Goal: Transaction & Acquisition: Download file/media

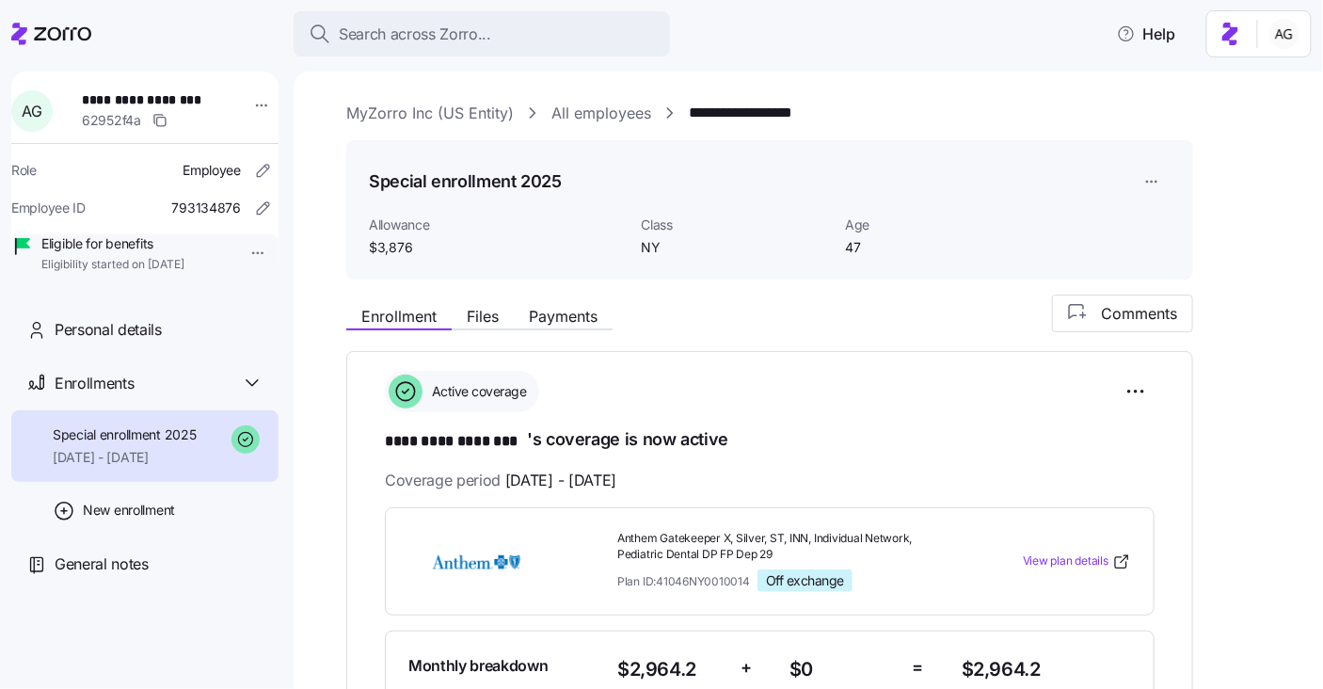
click at [417, 32] on span "Search across Zorro..." at bounding box center [415, 35] width 152 height 24
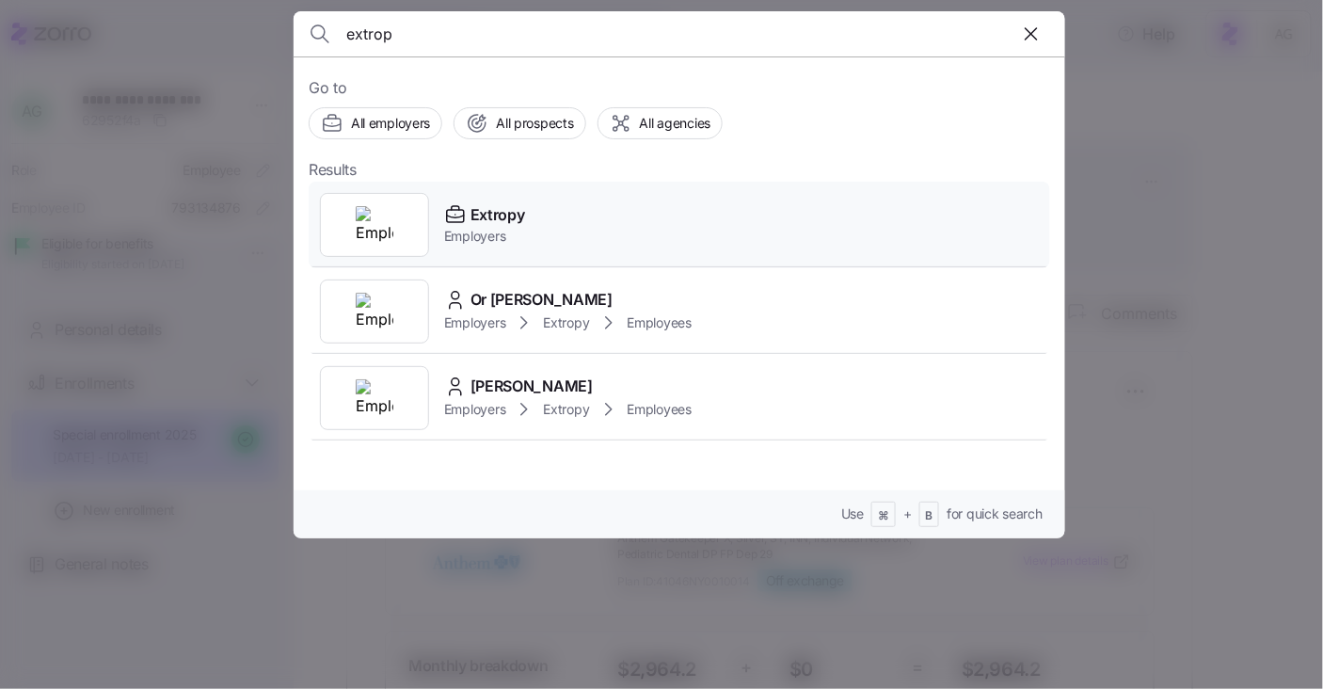
type input "extrop"
click at [470, 211] on div "Extropy" at bounding box center [484, 215] width 81 height 24
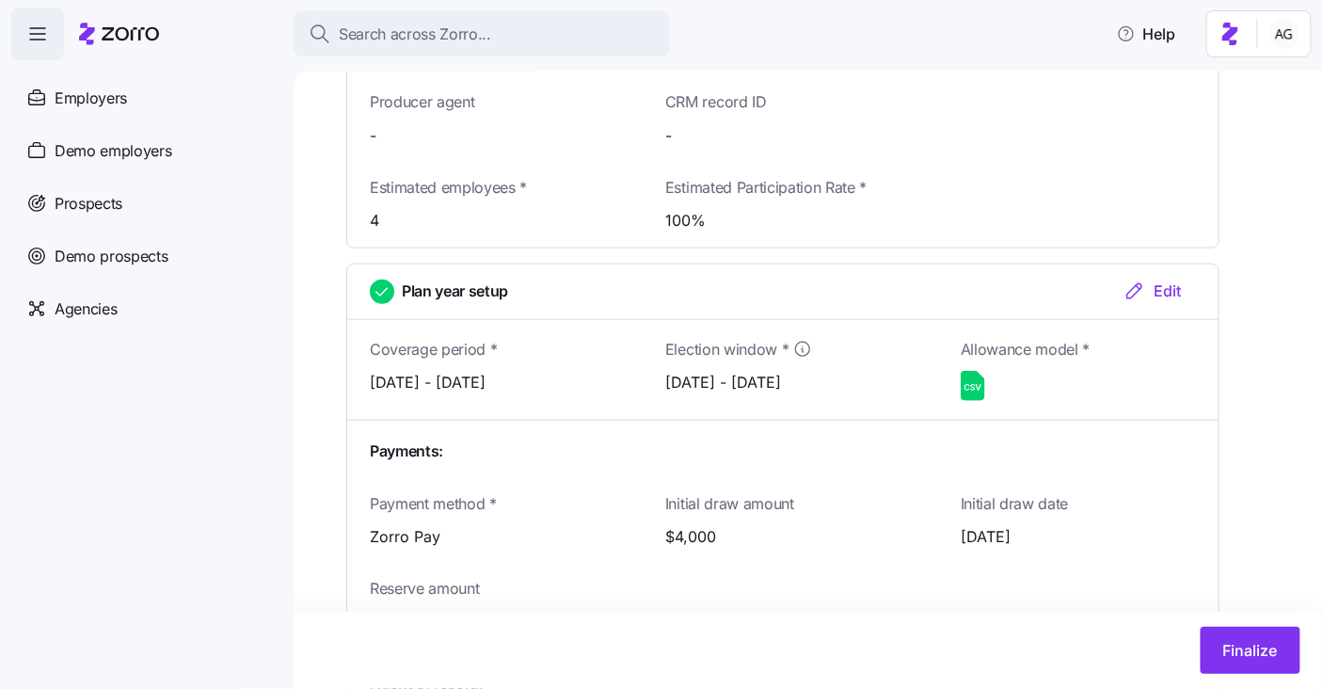
scroll to position [2583, 0]
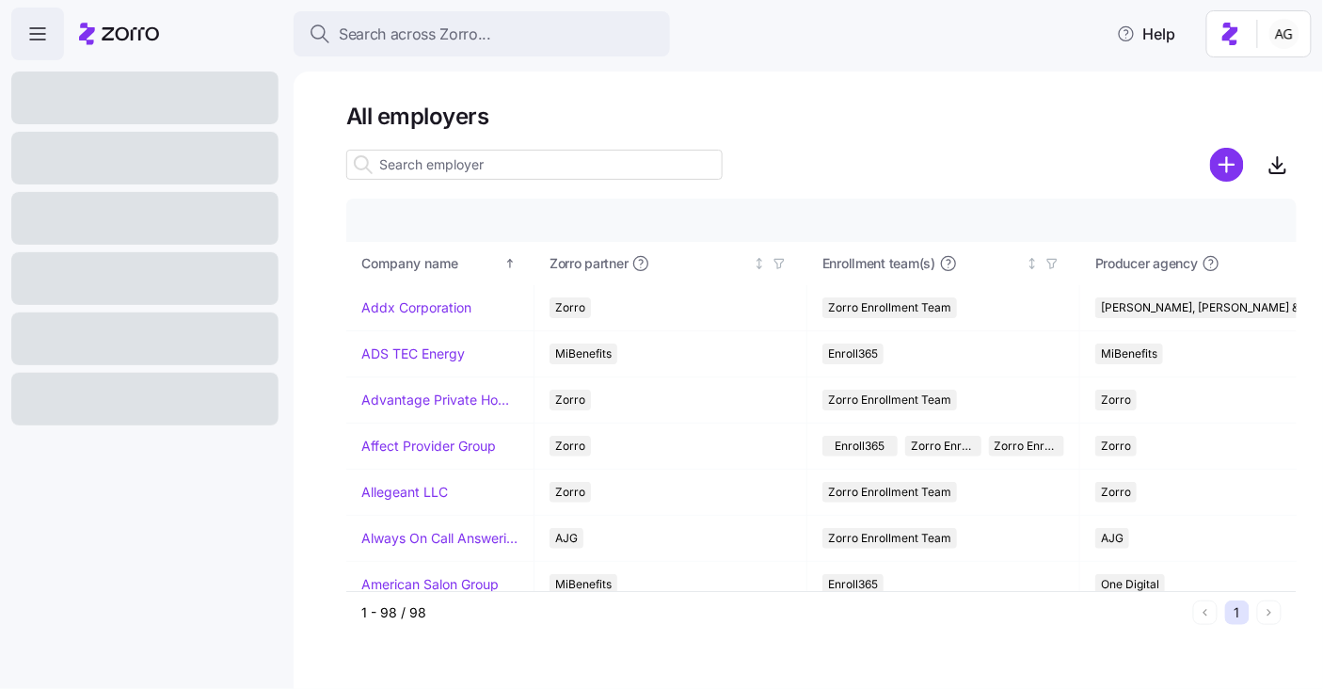
click at [430, 158] on input at bounding box center [534, 165] width 376 height 30
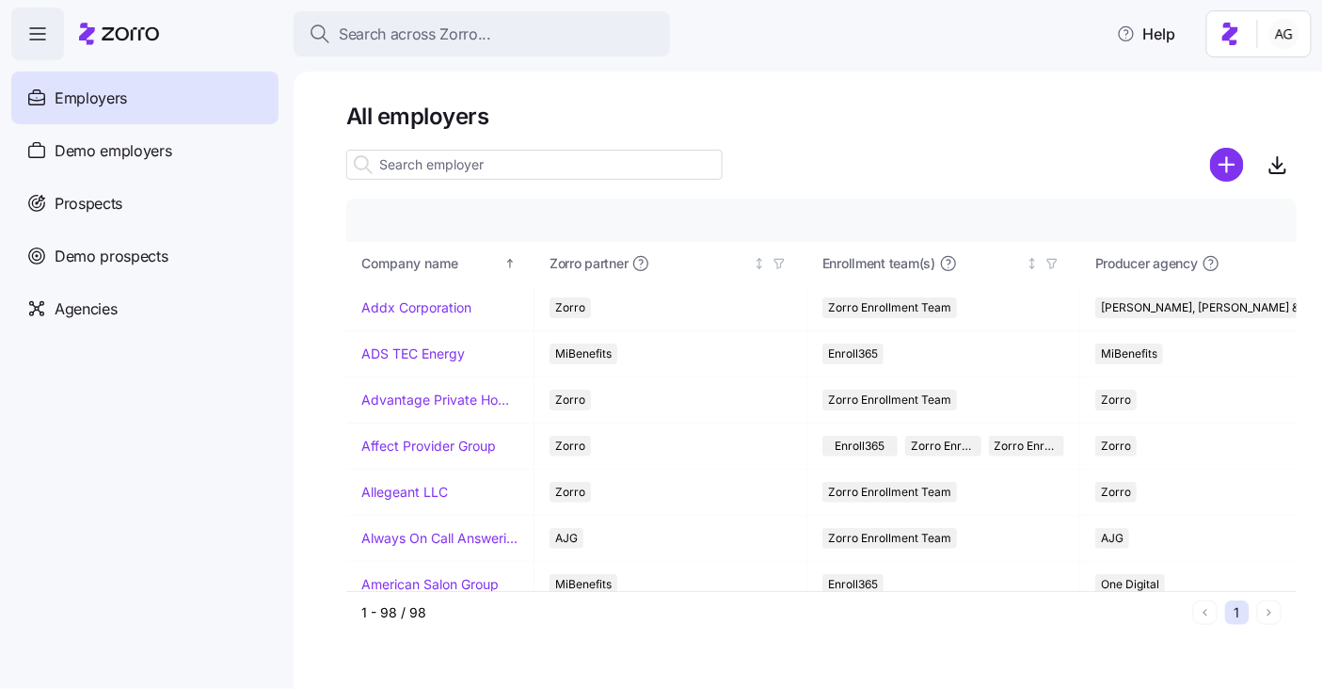
click at [424, 161] on input at bounding box center [534, 165] width 376 height 30
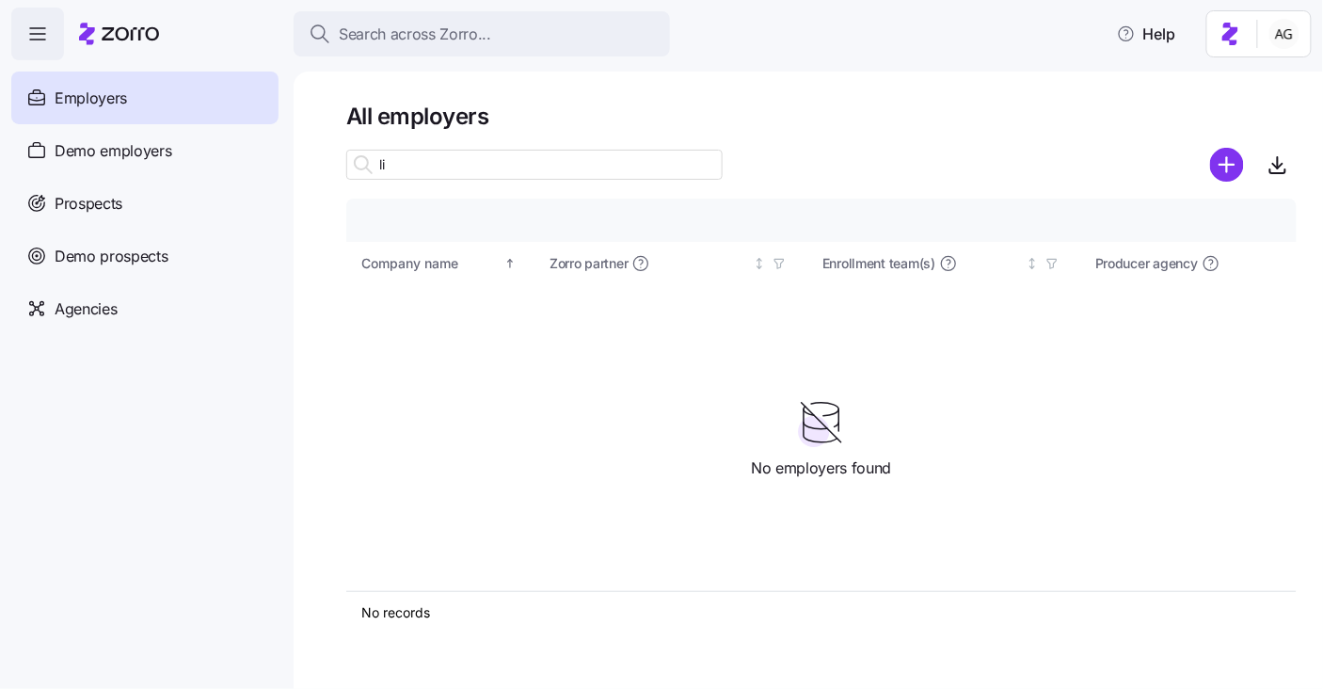
type input "l"
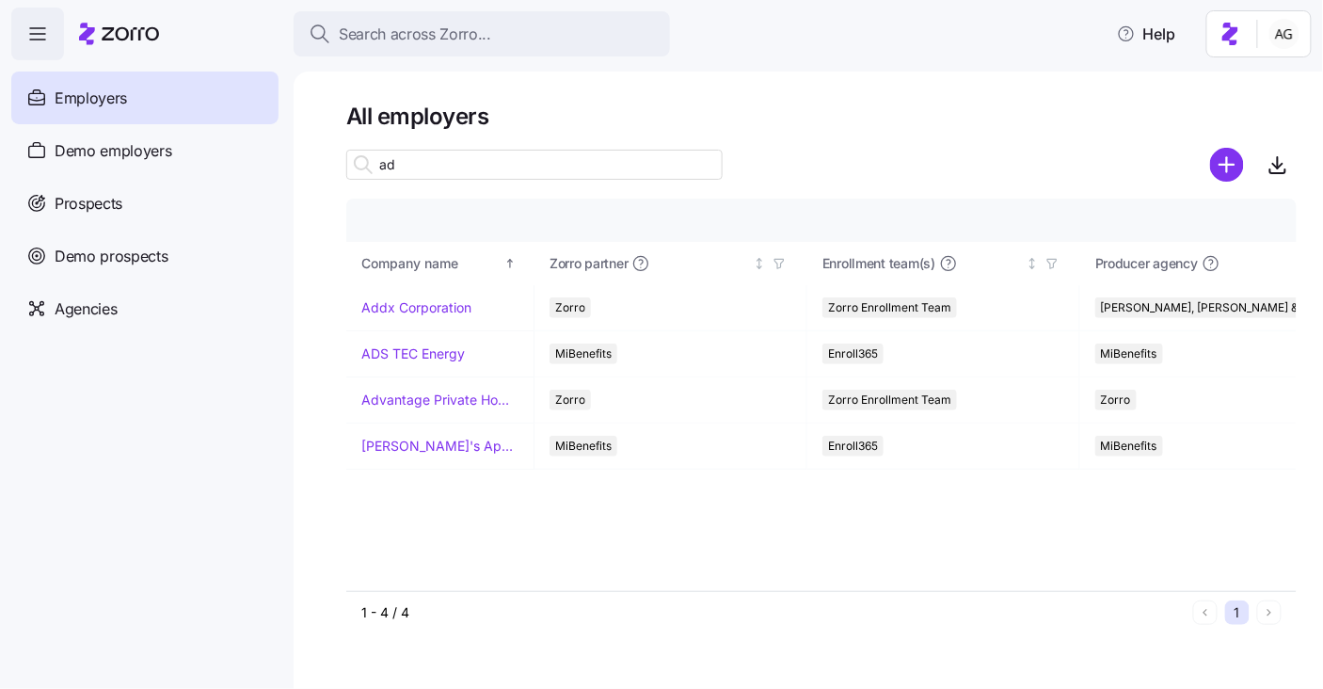
type input "a"
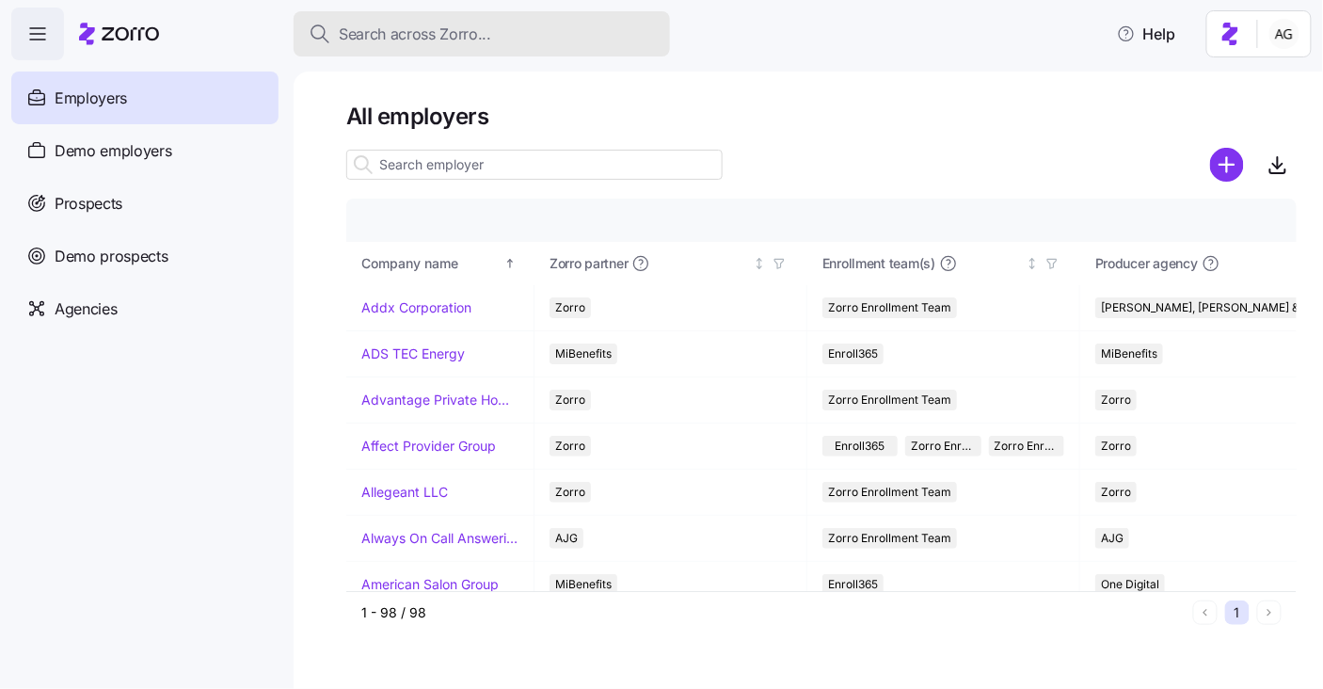
click at [419, 31] on span "Search across Zorro..." at bounding box center [415, 35] width 152 height 24
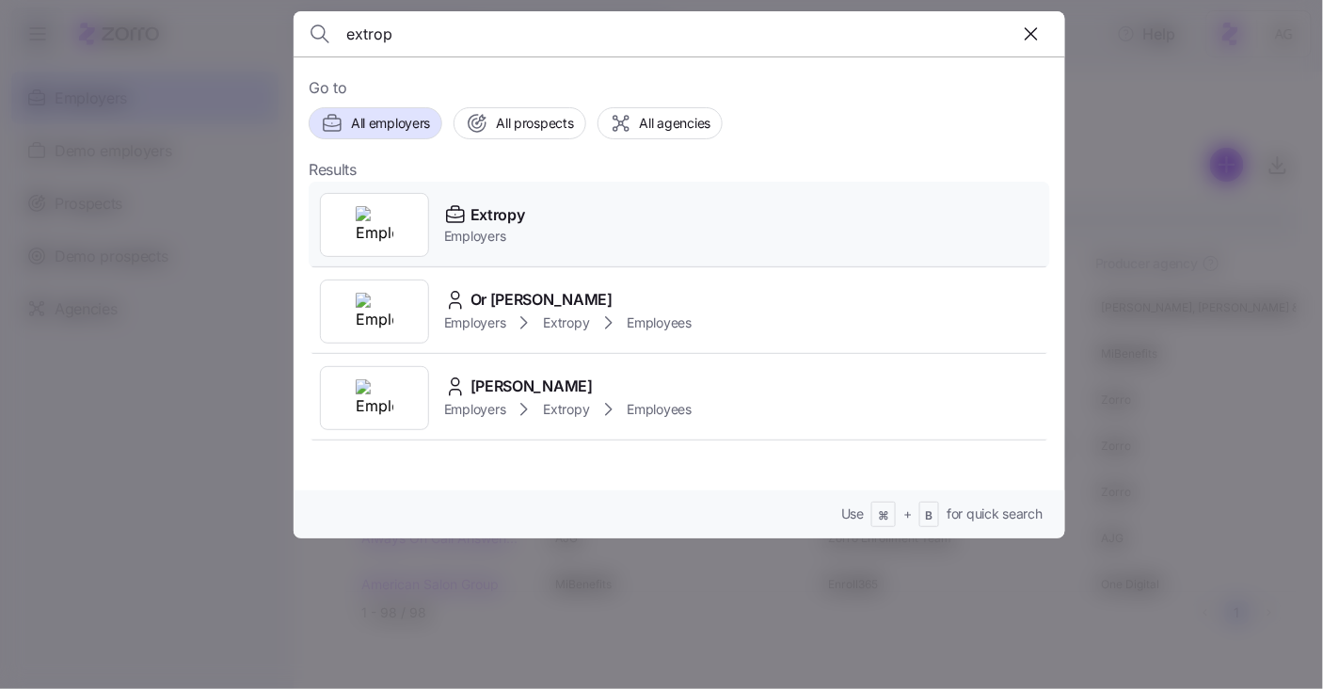
type input "extrop"
click at [468, 222] on div "Extropy" at bounding box center [484, 215] width 81 height 24
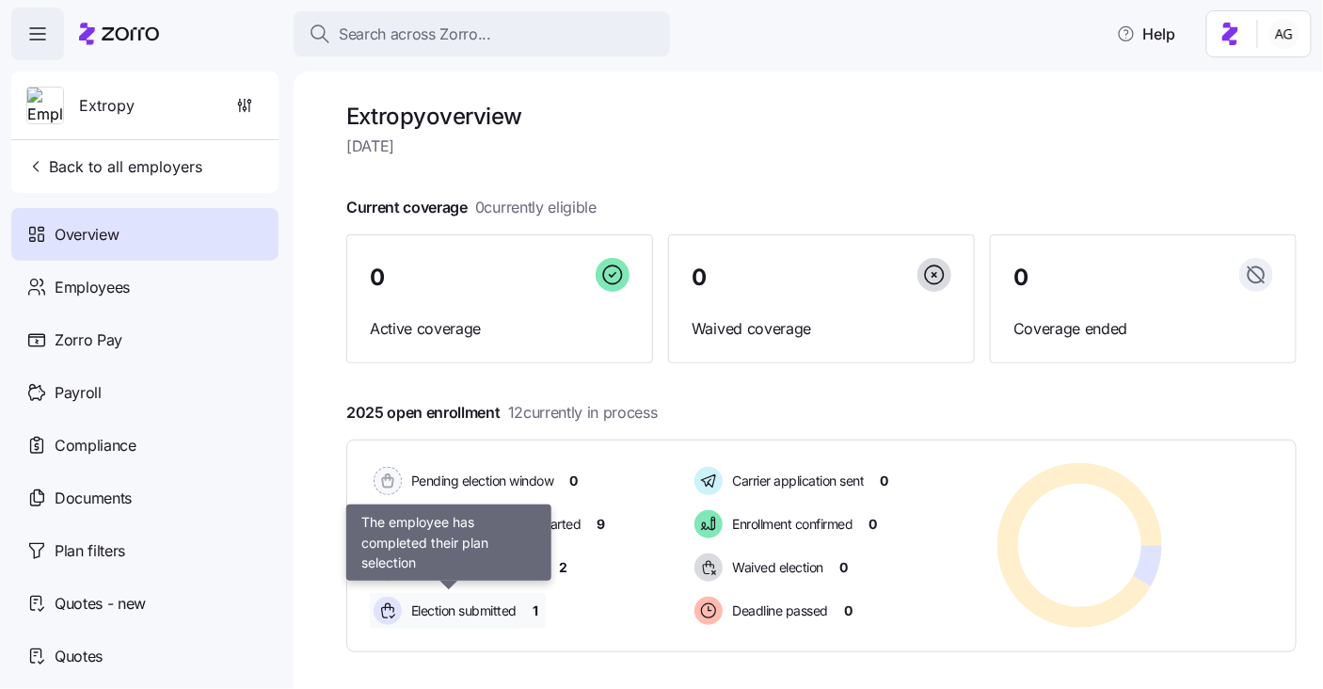
click at [468, 607] on span "Election submitted" at bounding box center [461, 610] width 111 height 19
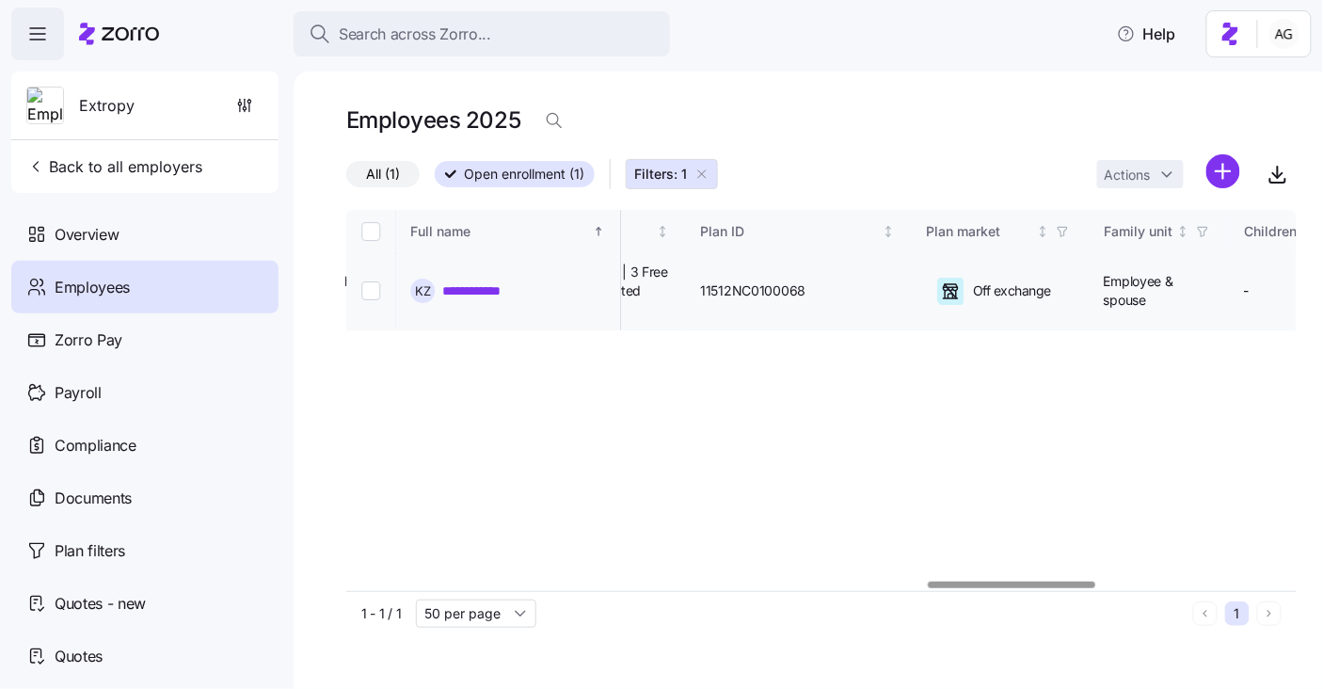
scroll to position [0, 3192]
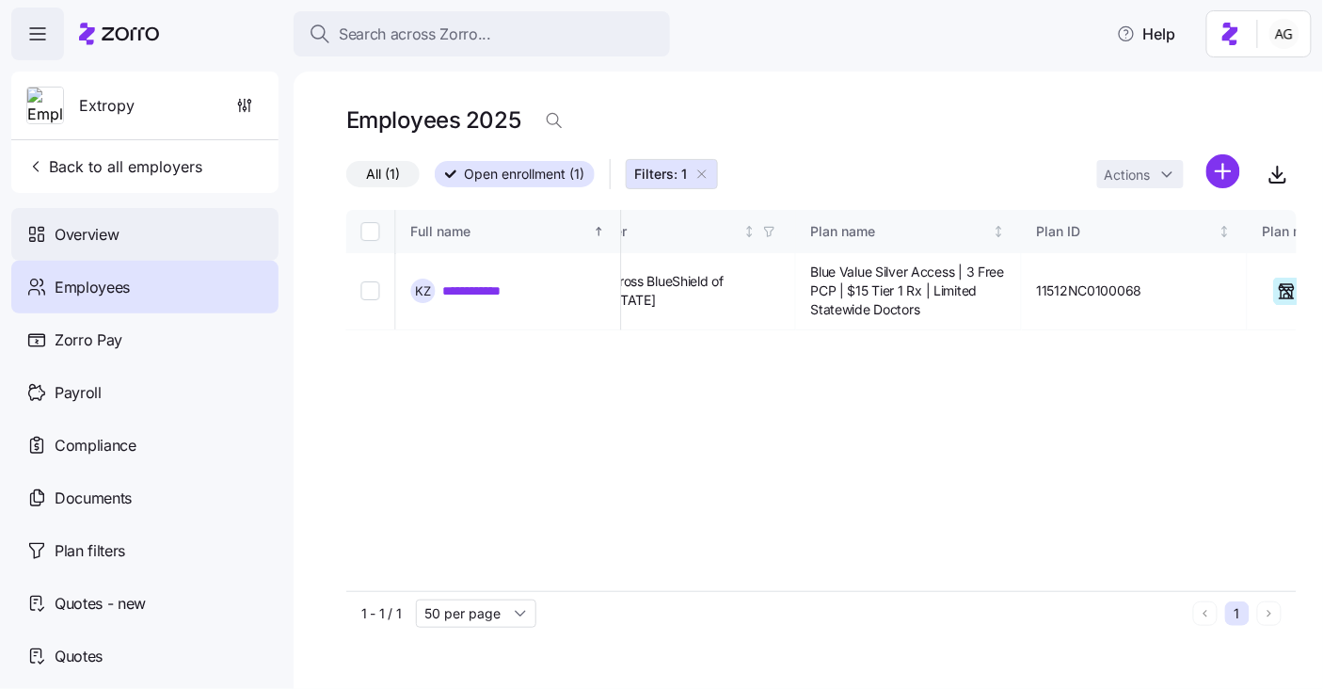
click at [116, 217] on div "Overview" at bounding box center [144, 234] width 267 height 53
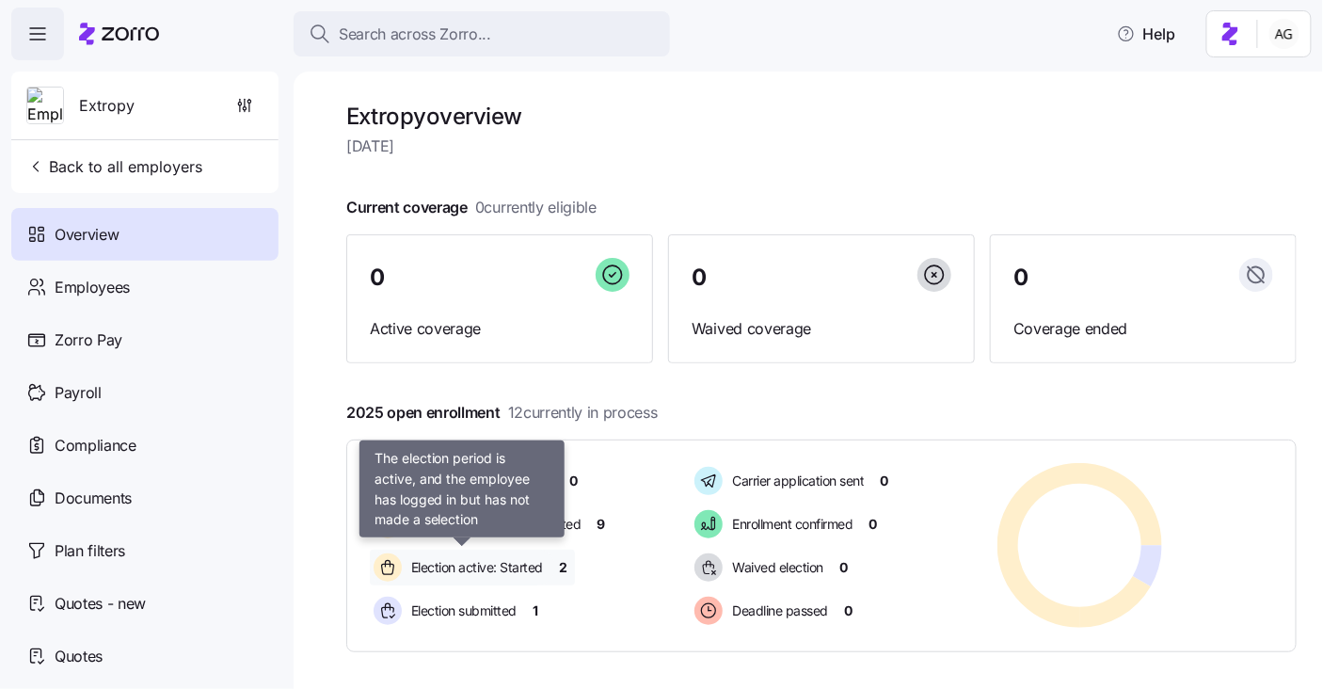
click at [510, 560] on span "Election active: Started" at bounding box center [474, 567] width 137 height 19
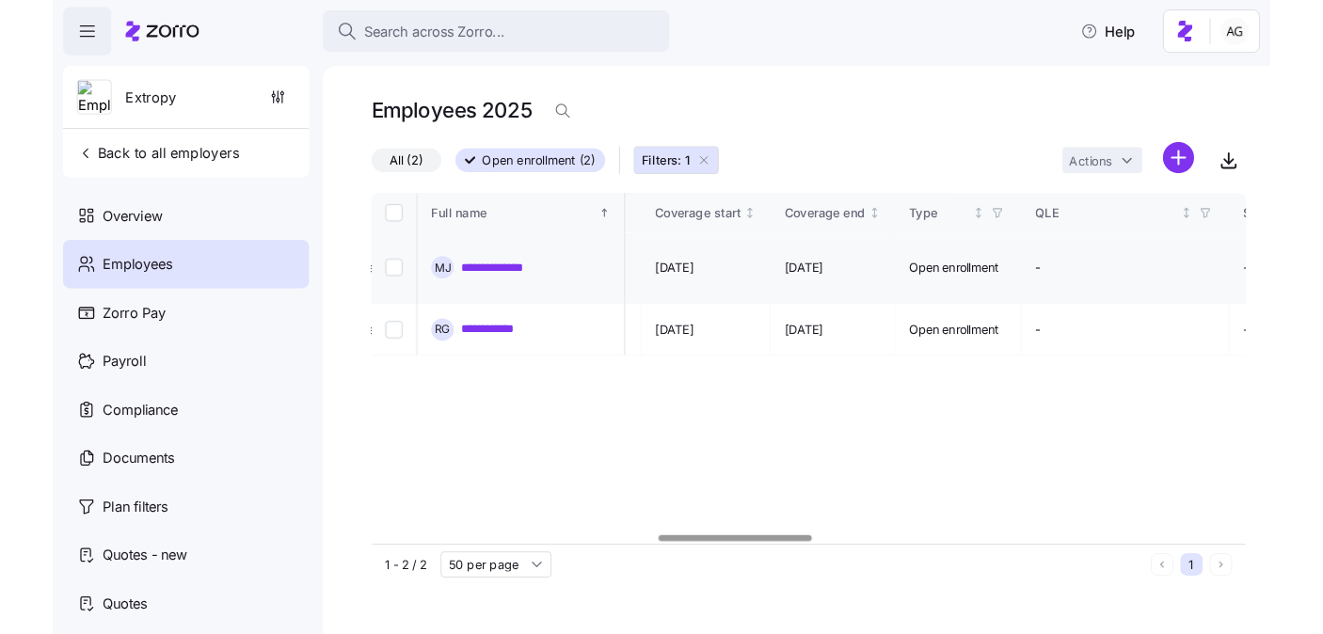
scroll to position [0, 1160]
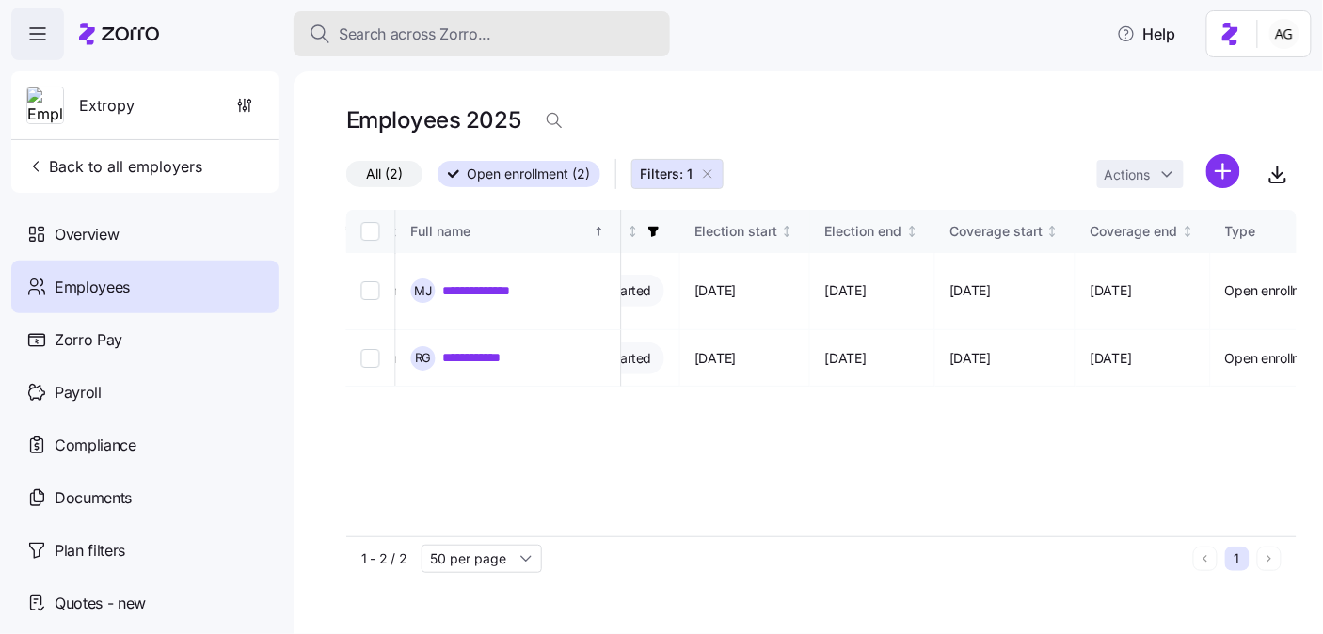
click at [372, 23] on span "Search across Zorro..." at bounding box center [415, 35] width 152 height 24
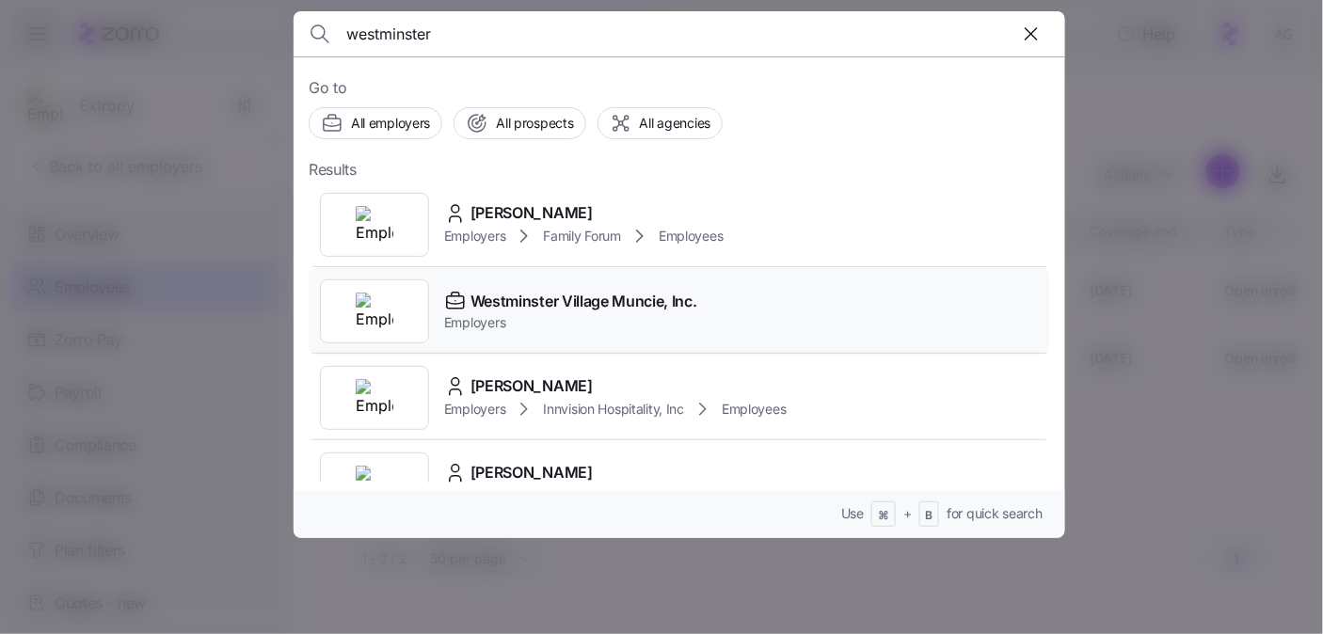
type input "westminster"
click at [528, 294] on span "Westminster Village Muncie, Inc." at bounding box center [583, 302] width 227 height 24
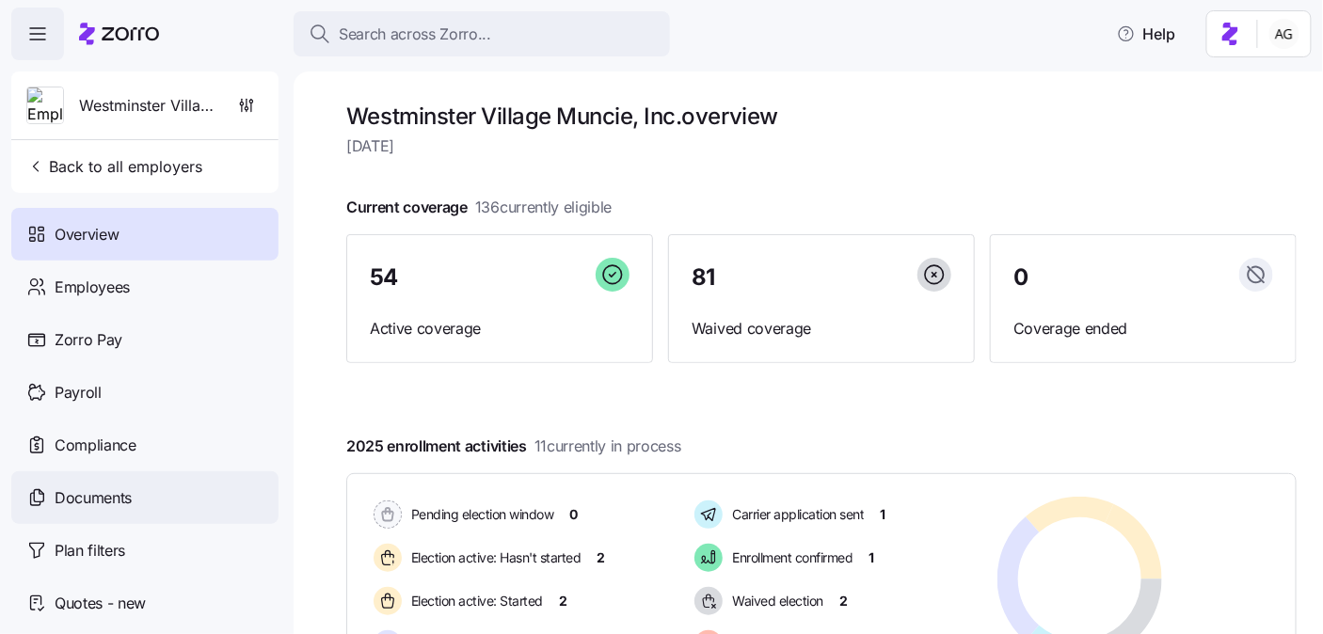
click at [121, 491] on span "Documents" at bounding box center [93, 498] width 77 height 24
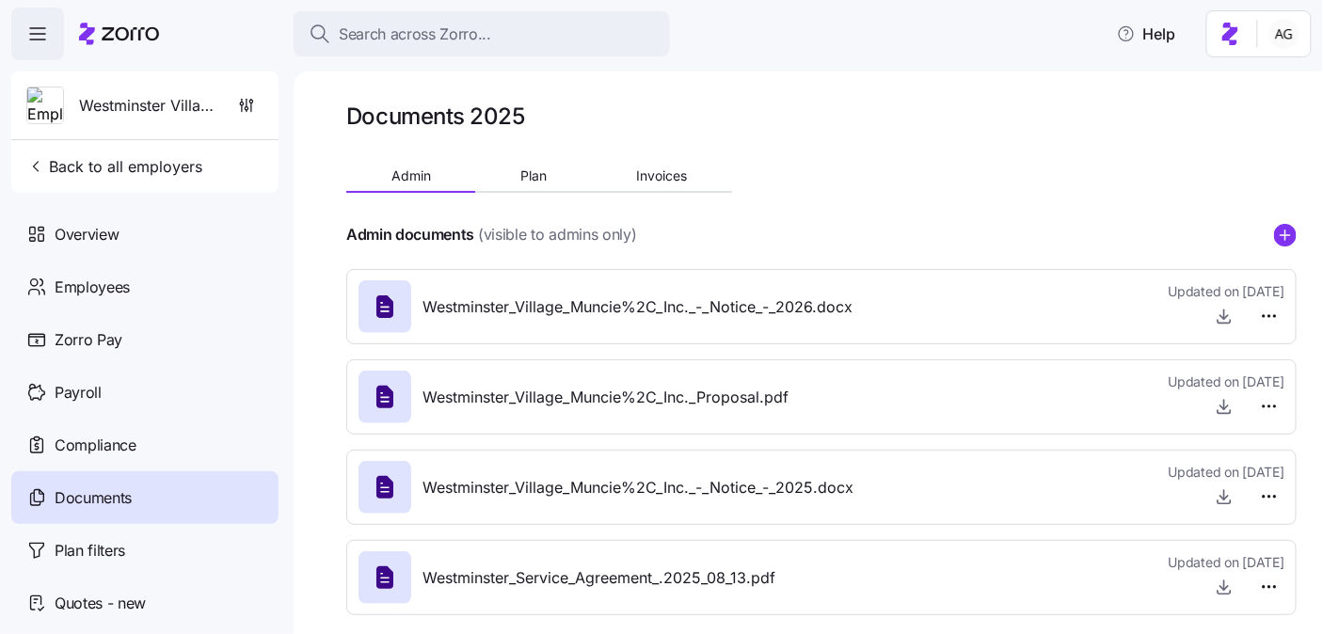
click at [879, 389] on div "Westminster_Village_Muncie%2C_Inc._Proposal.pdf Updated on 09/16/2025" at bounding box center [821, 397] width 926 height 51
click at [1218, 406] on icon "button" at bounding box center [1224, 406] width 19 height 19
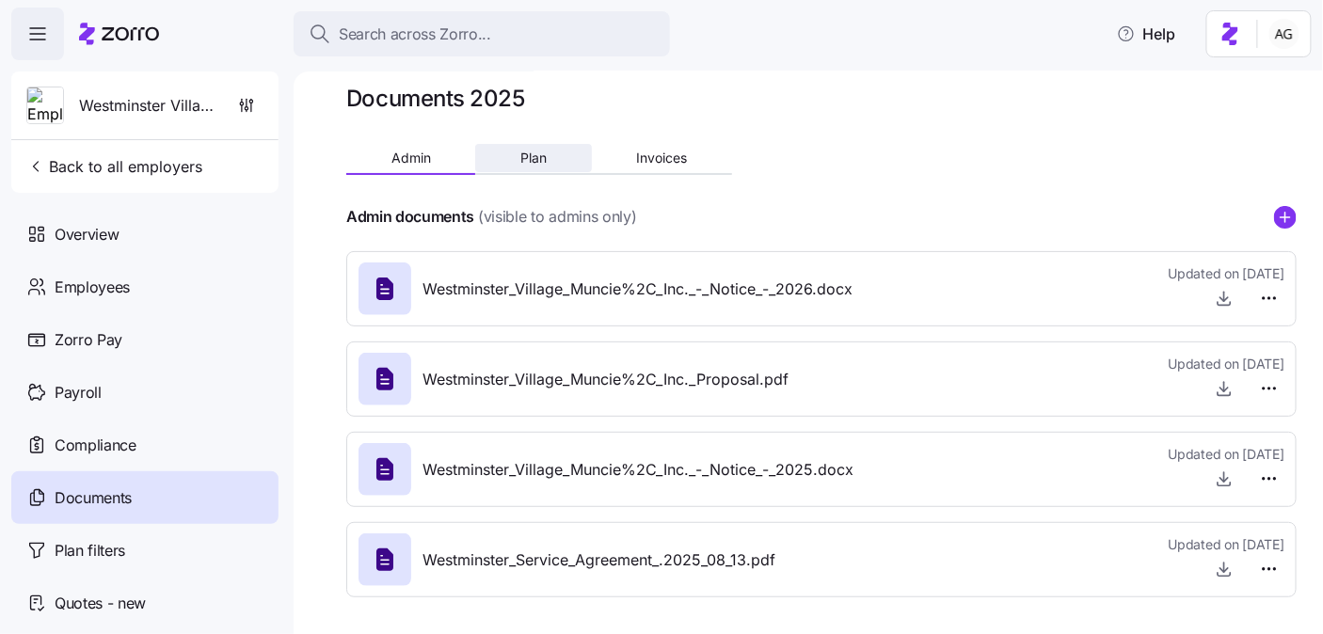
click at [541, 160] on span "Plan" at bounding box center [533, 157] width 26 height 13
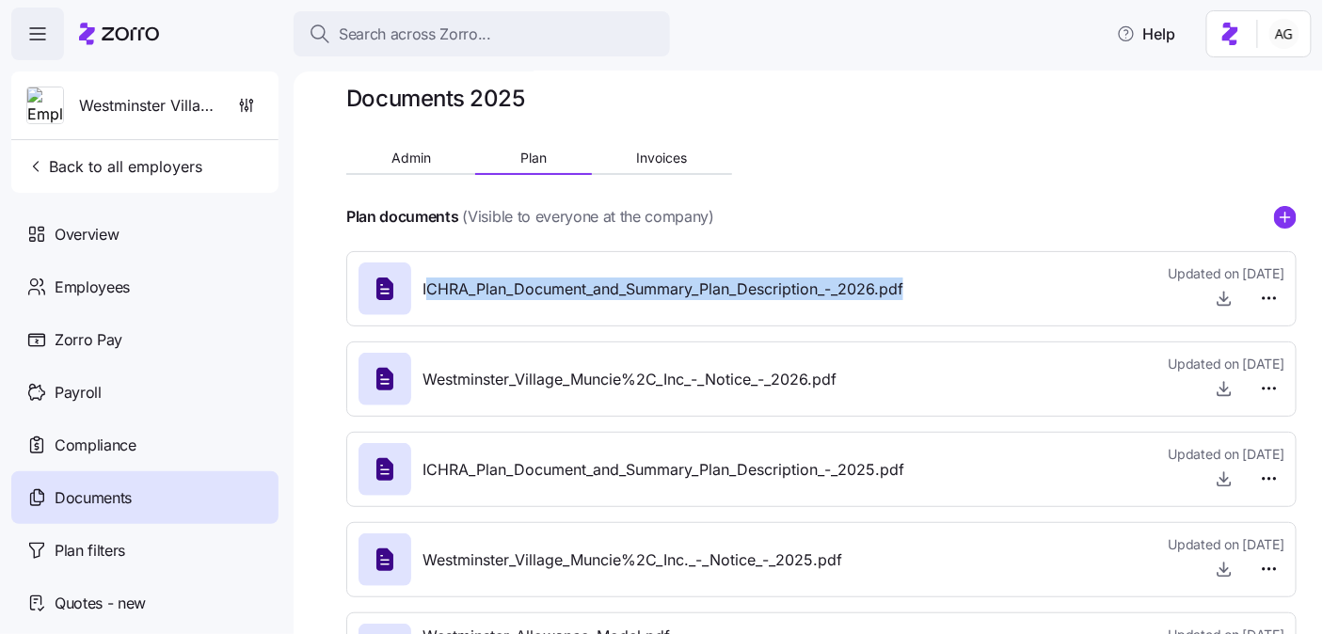
drag, startPoint x: 426, startPoint y: 285, endPoint x: 898, endPoint y: 302, distance: 471.7
click at [898, 302] on div "ICHRA_Plan_Document_and_Summary_Plan_Description_-_2026.pdf" at bounding box center [630, 289] width 545 height 53
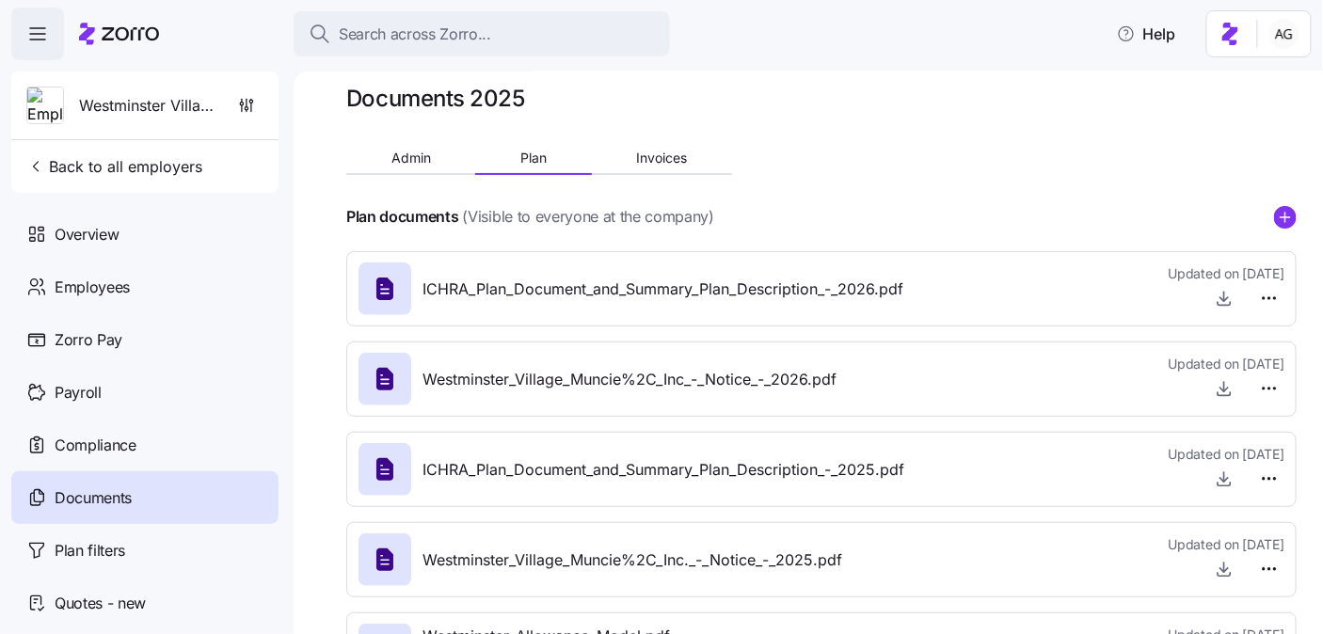
click at [769, 460] on span "ICHRA_Plan_Document_and_Summary_Plan_Description_-_2025.pdf" at bounding box center [663, 470] width 482 height 24
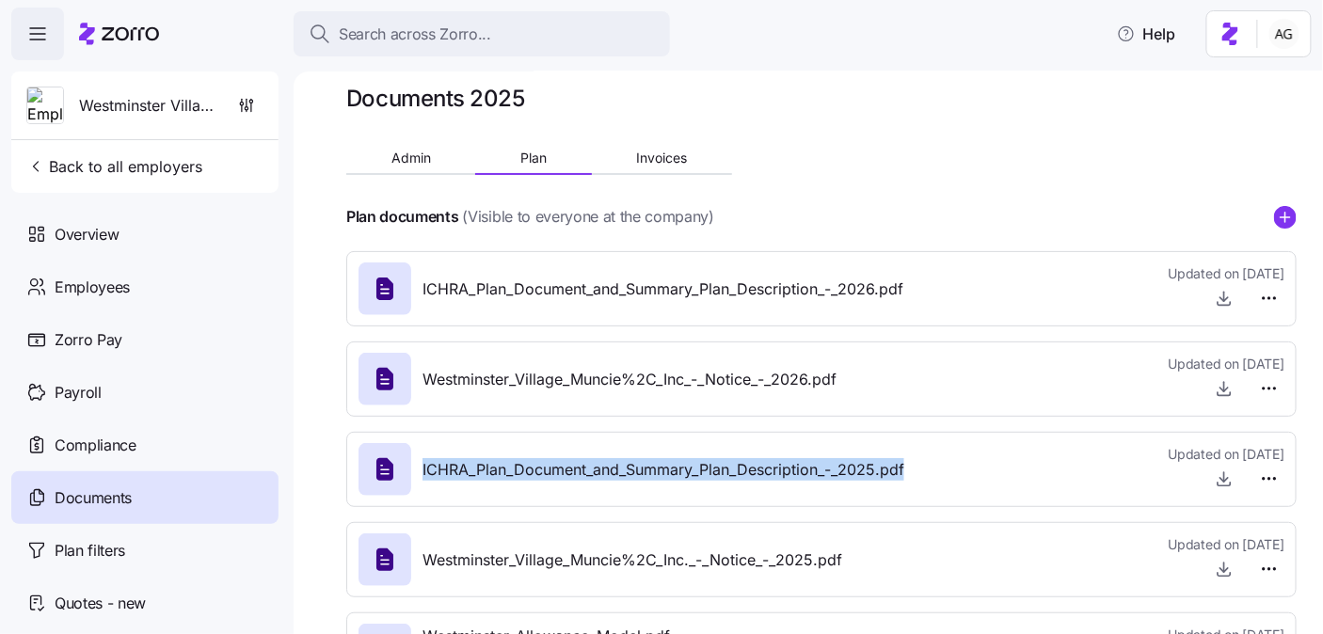
click at [769, 460] on span "ICHRA_Plan_Document_and_Summary_Plan_Description_-_2025.pdf" at bounding box center [663, 470] width 482 height 24
click at [1218, 297] on icon "button" at bounding box center [1224, 298] width 19 height 19
click at [102, 242] on span "Overview" at bounding box center [87, 235] width 64 height 24
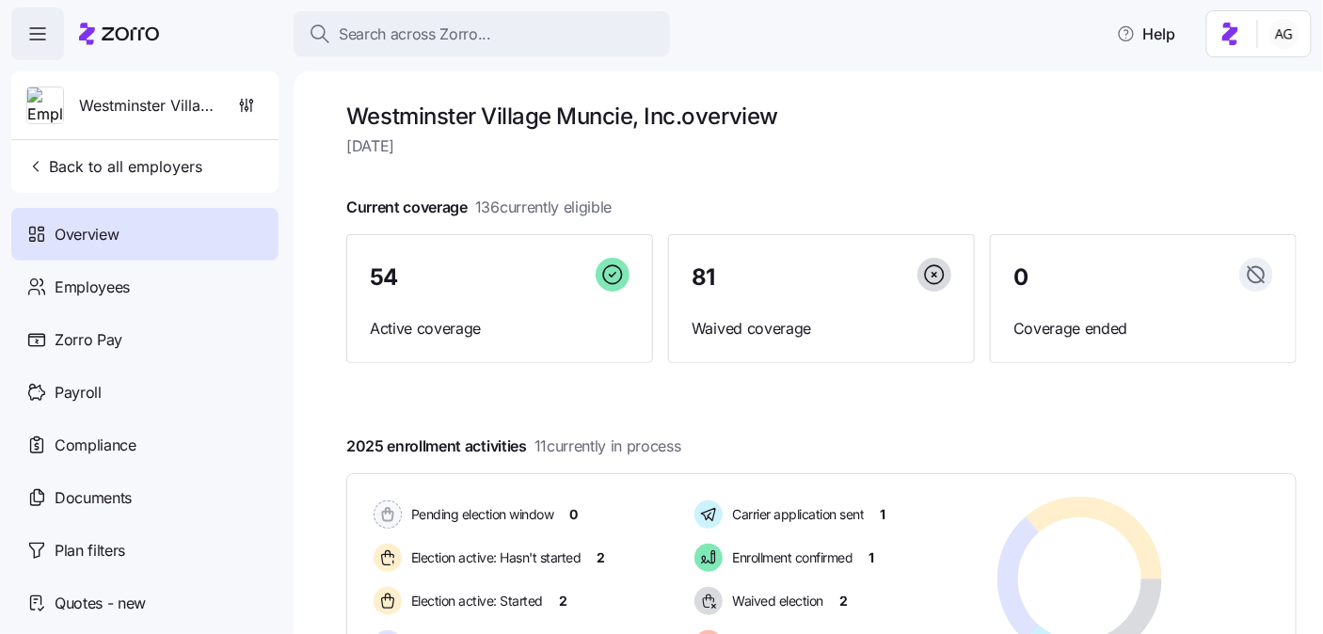
click at [804, 390] on div at bounding box center [821, 382] width 950 height 30
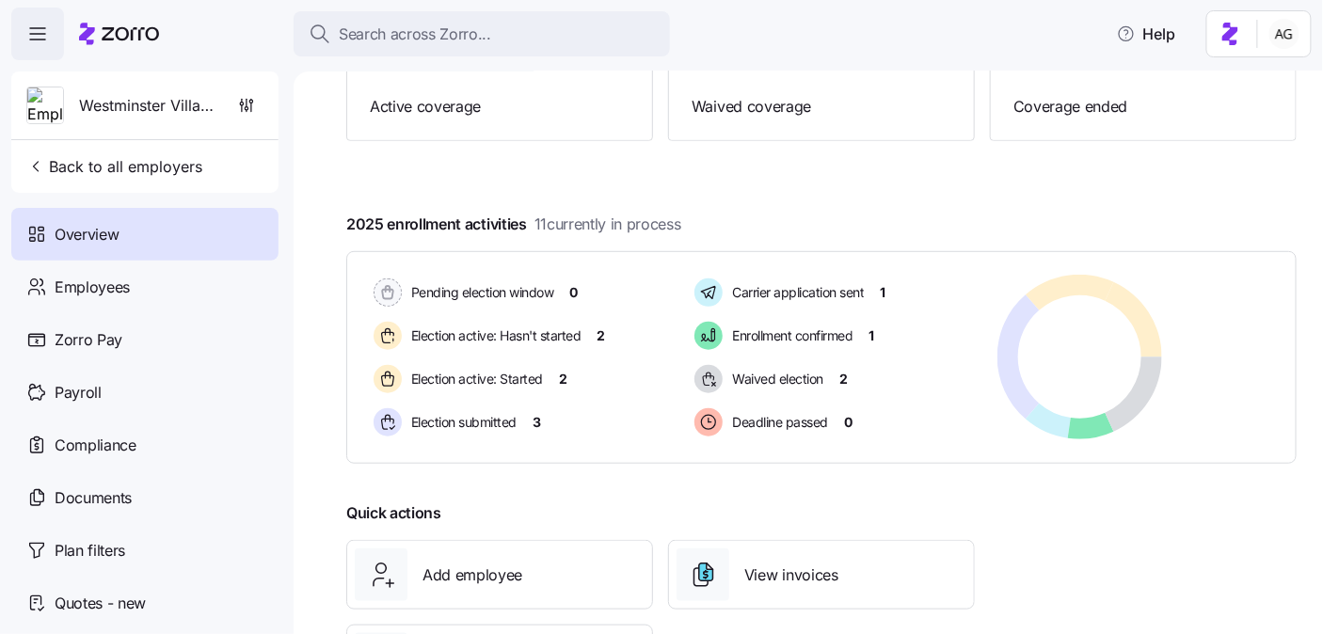
scroll to position [323, 0]
